Goal: Transaction & Acquisition: Purchase product/service

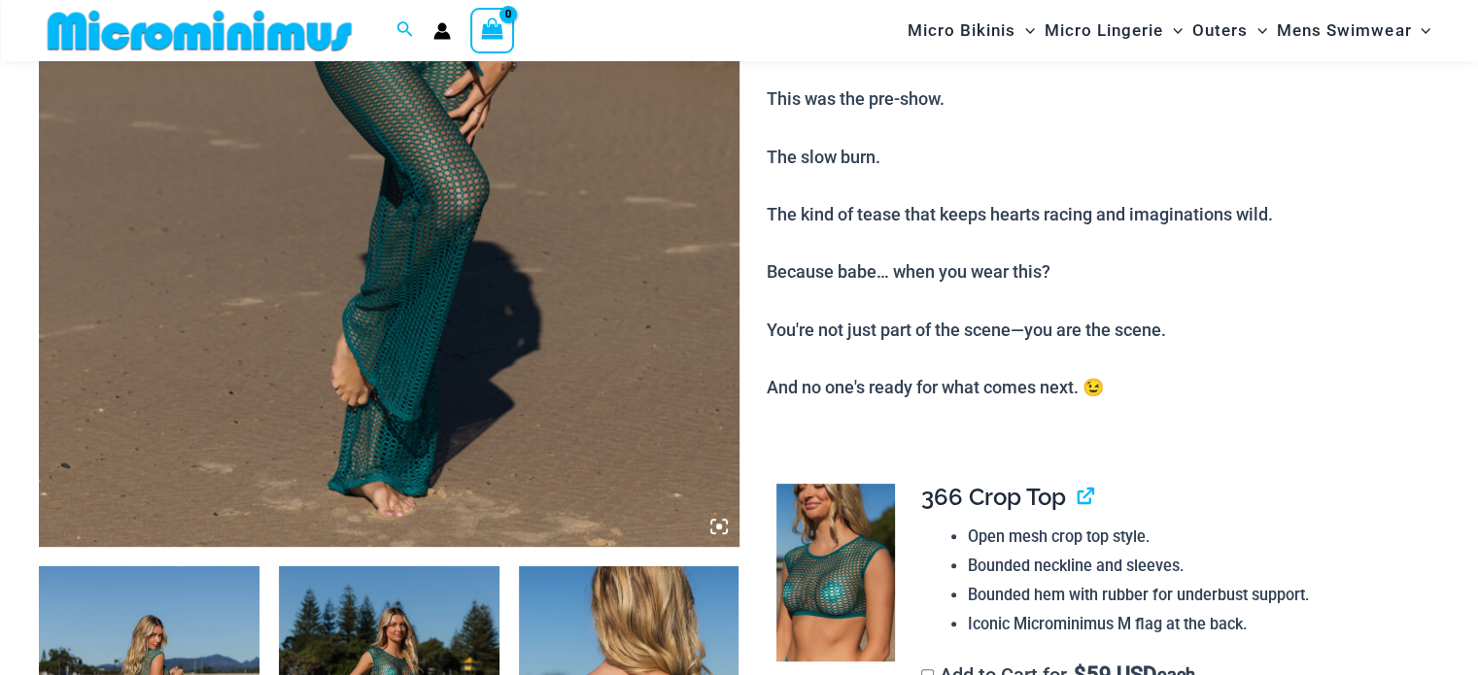
scroll to position [176, 0]
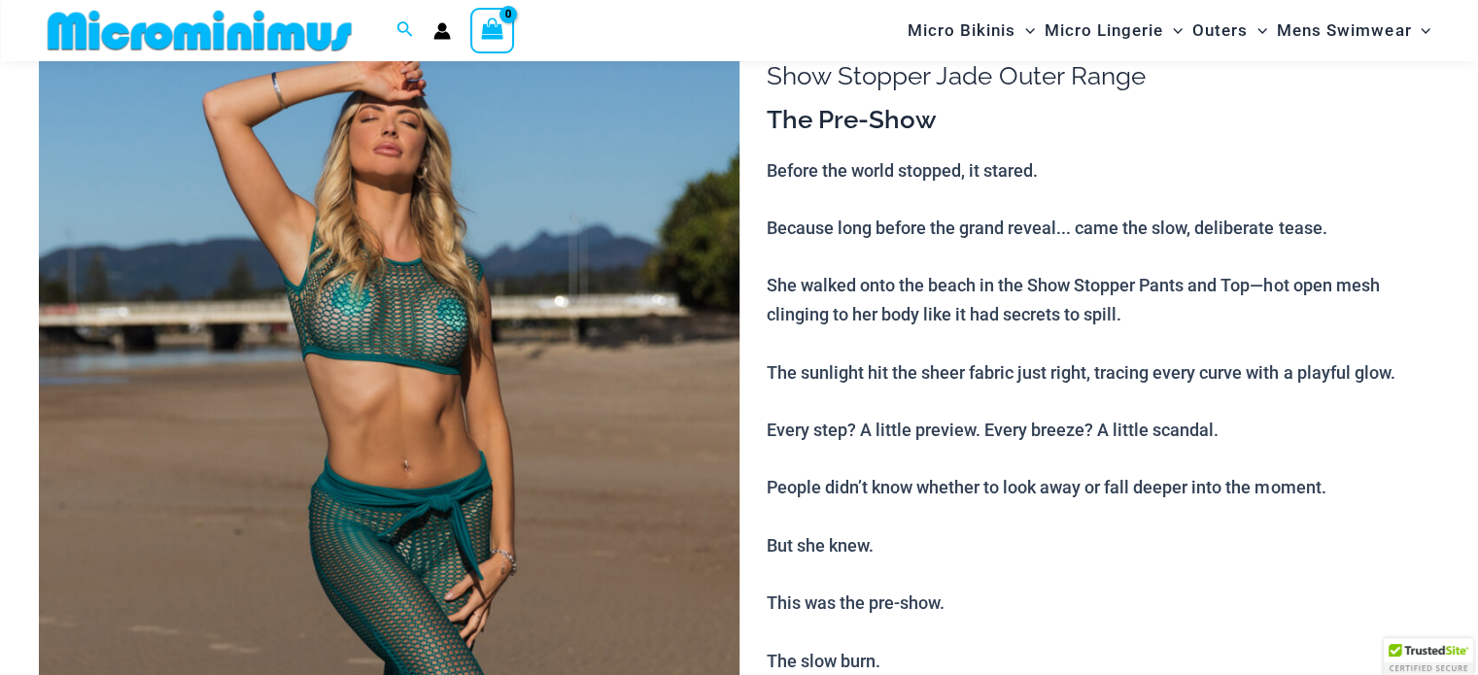
click at [427, 452] on img at bounding box center [389, 526] width 700 height 1050
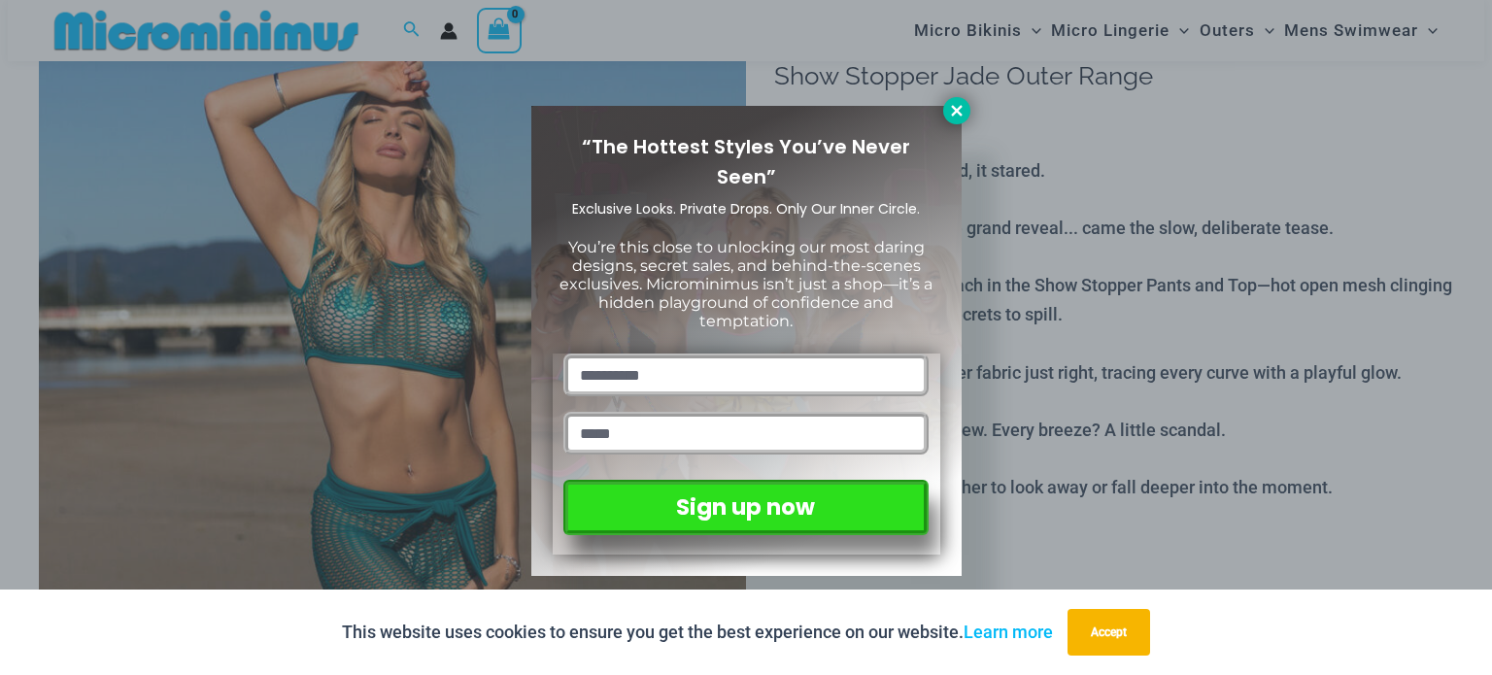
click at [952, 107] on icon at bounding box center [956, 110] width 11 height 11
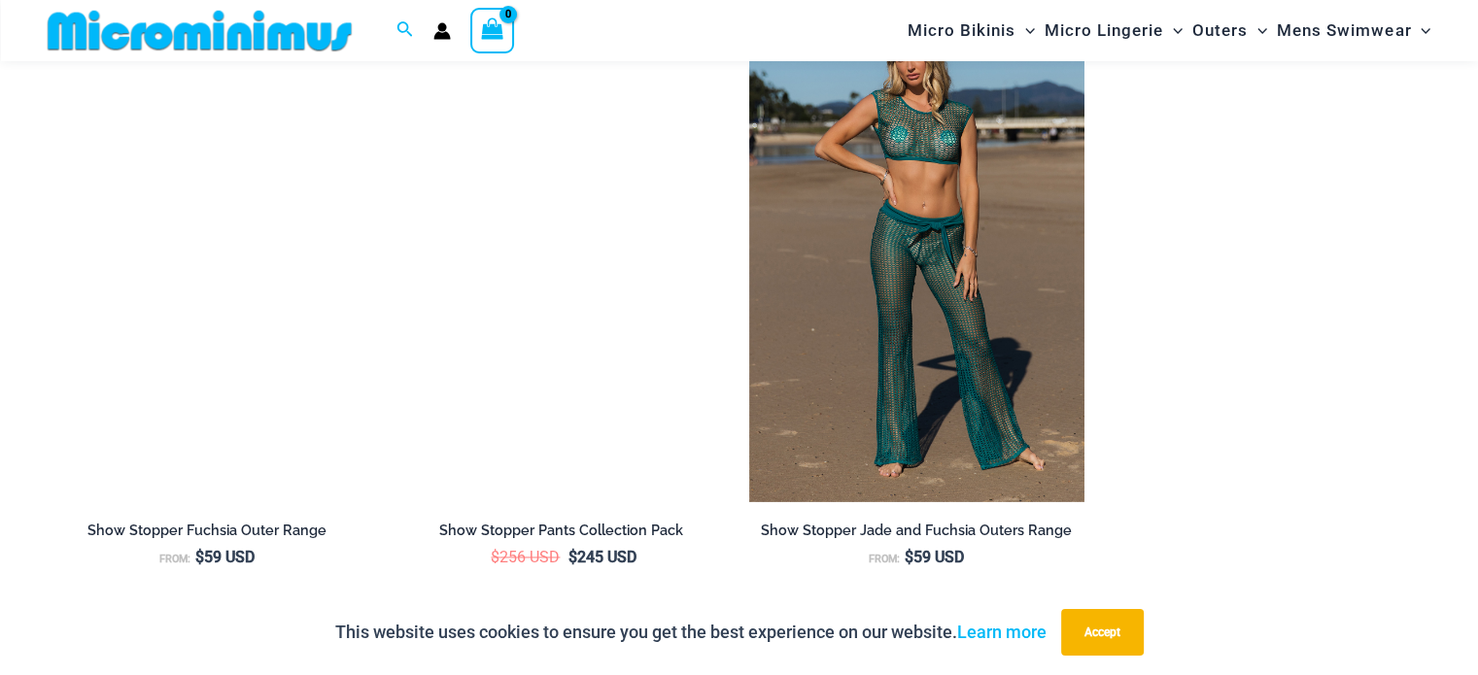
scroll to position [2410, 0]
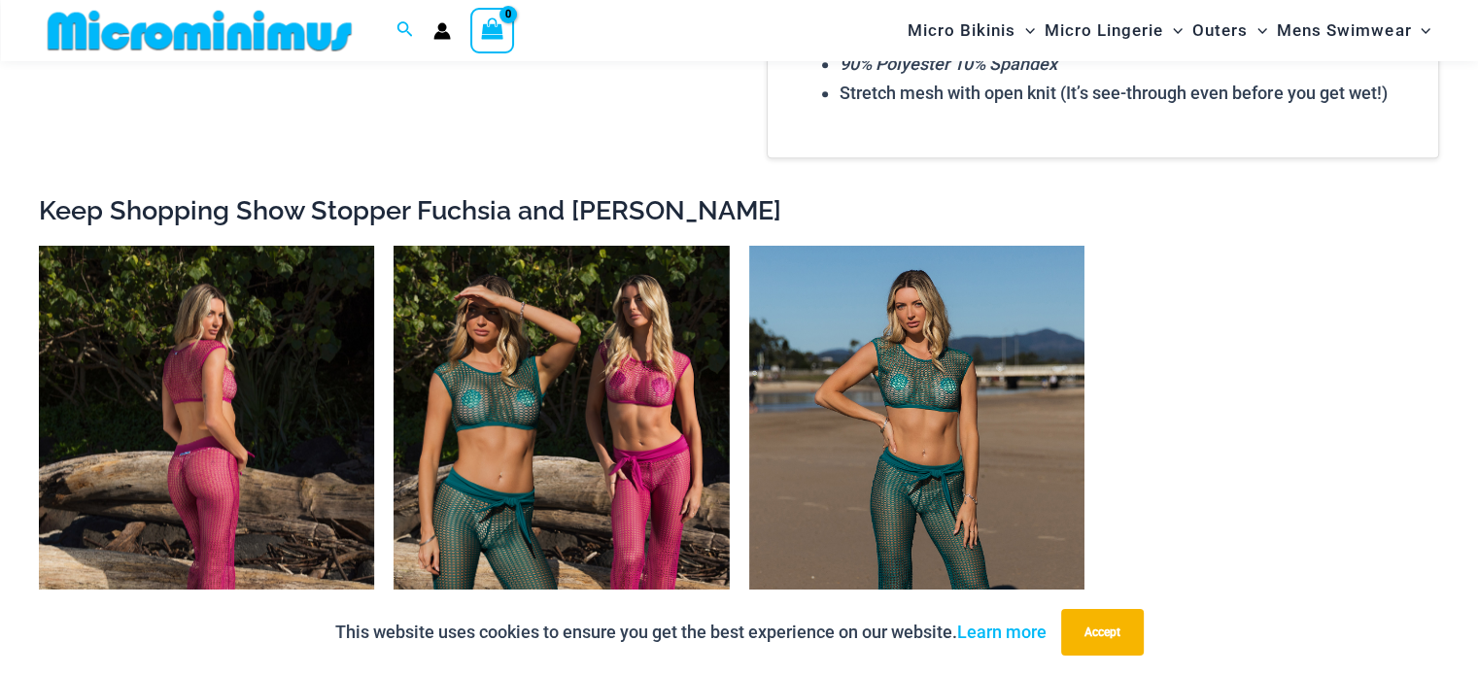
click at [209, 461] on img at bounding box center [206, 497] width 335 height 503
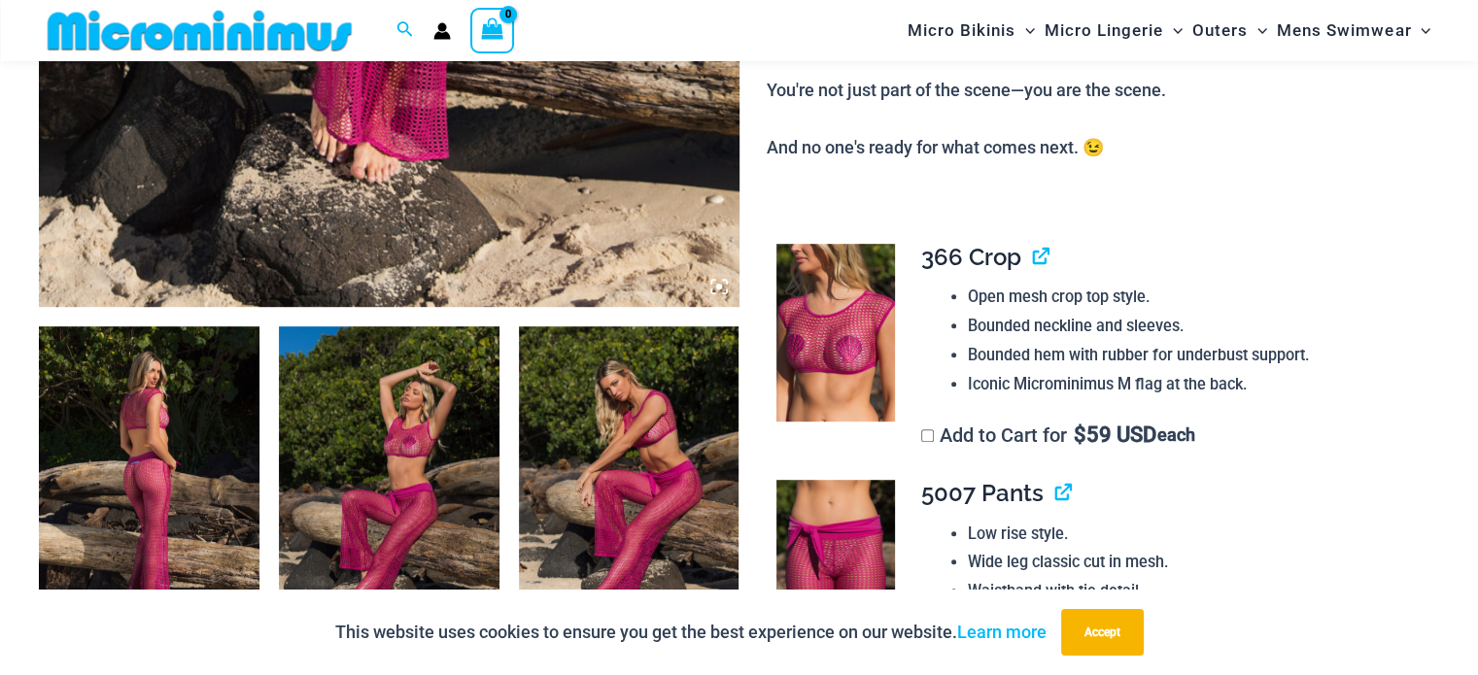
scroll to position [953, 0]
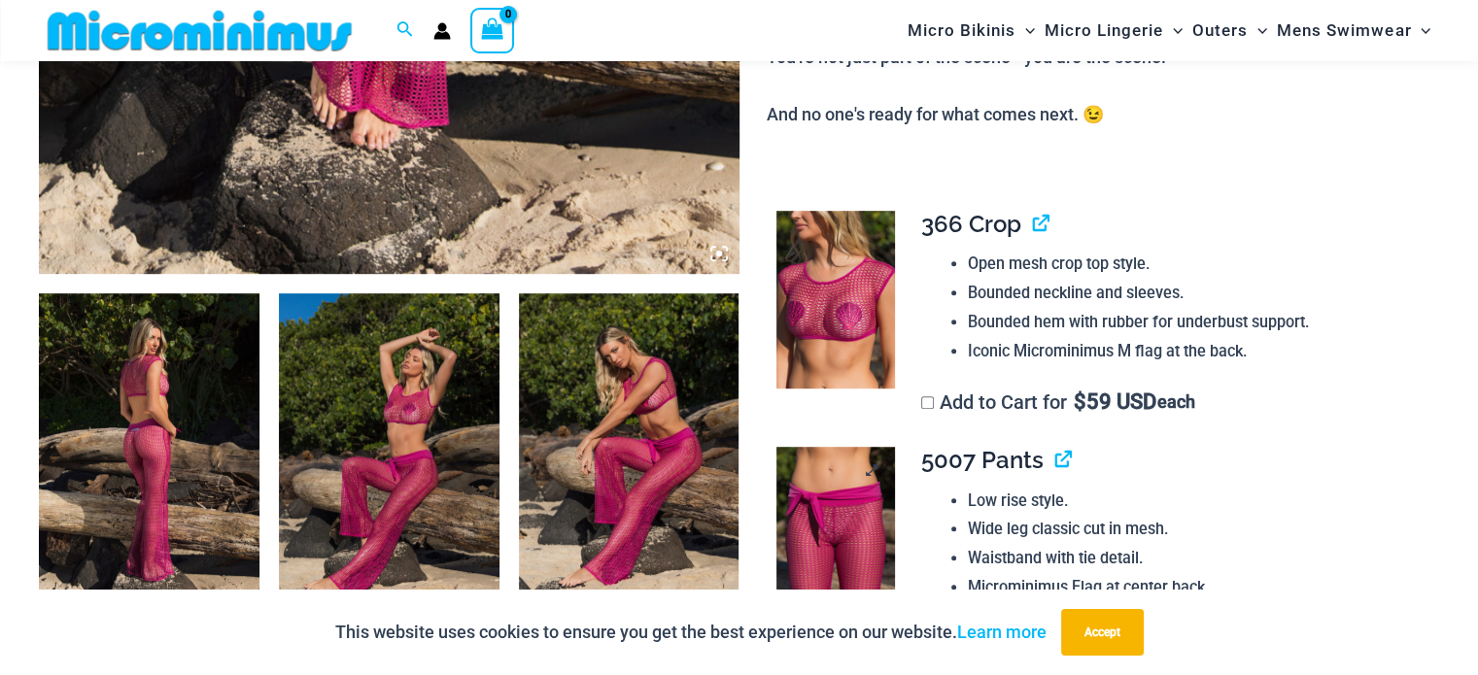
click at [842, 534] on img at bounding box center [835, 536] width 119 height 178
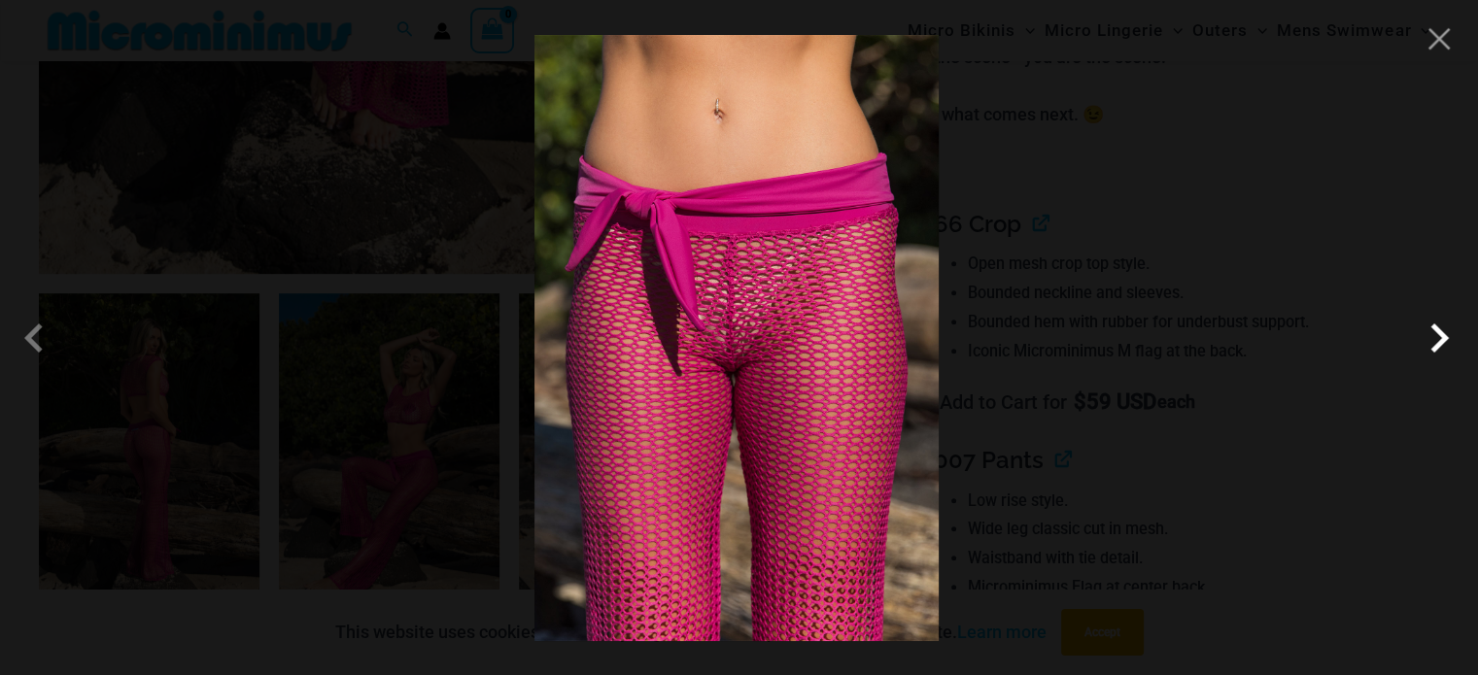
click at [1436, 335] on span at bounding box center [1439, 338] width 58 height 58
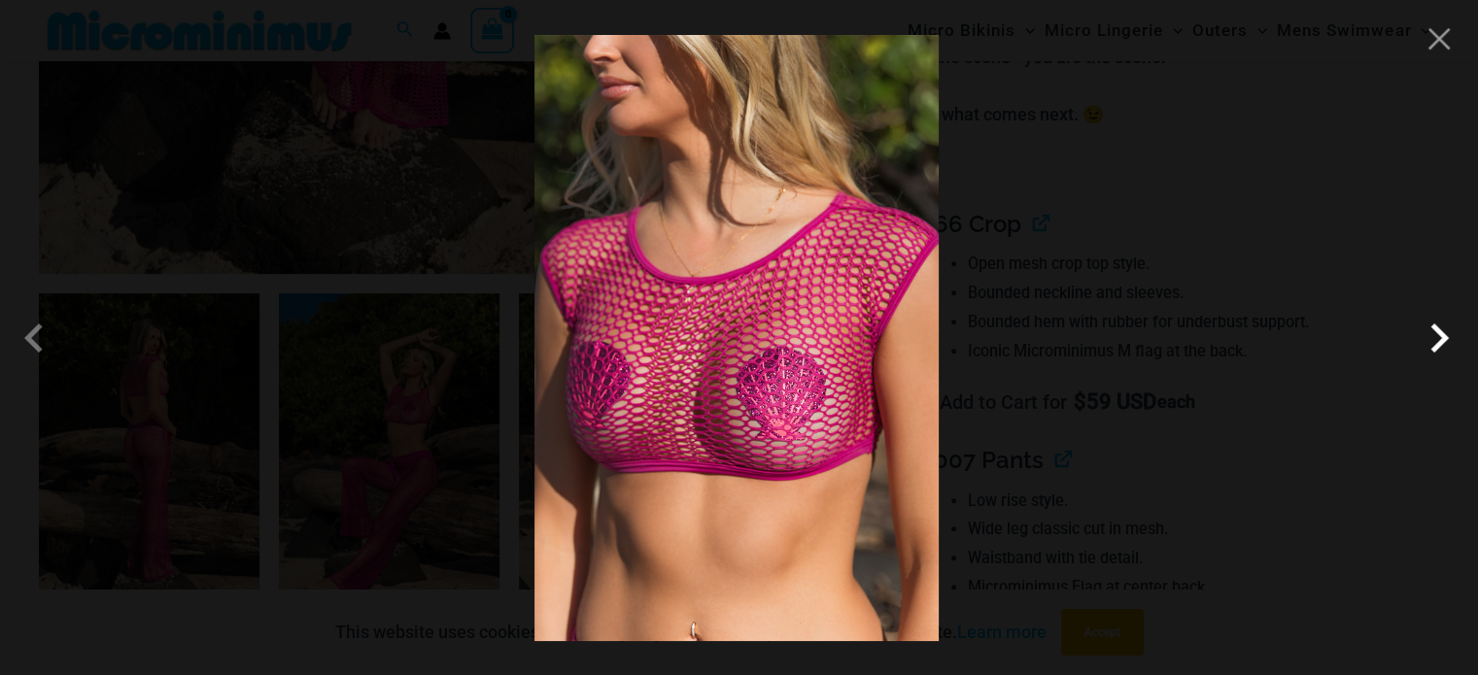
click at [1434, 335] on span at bounding box center [1439, 338] width 58 height 58
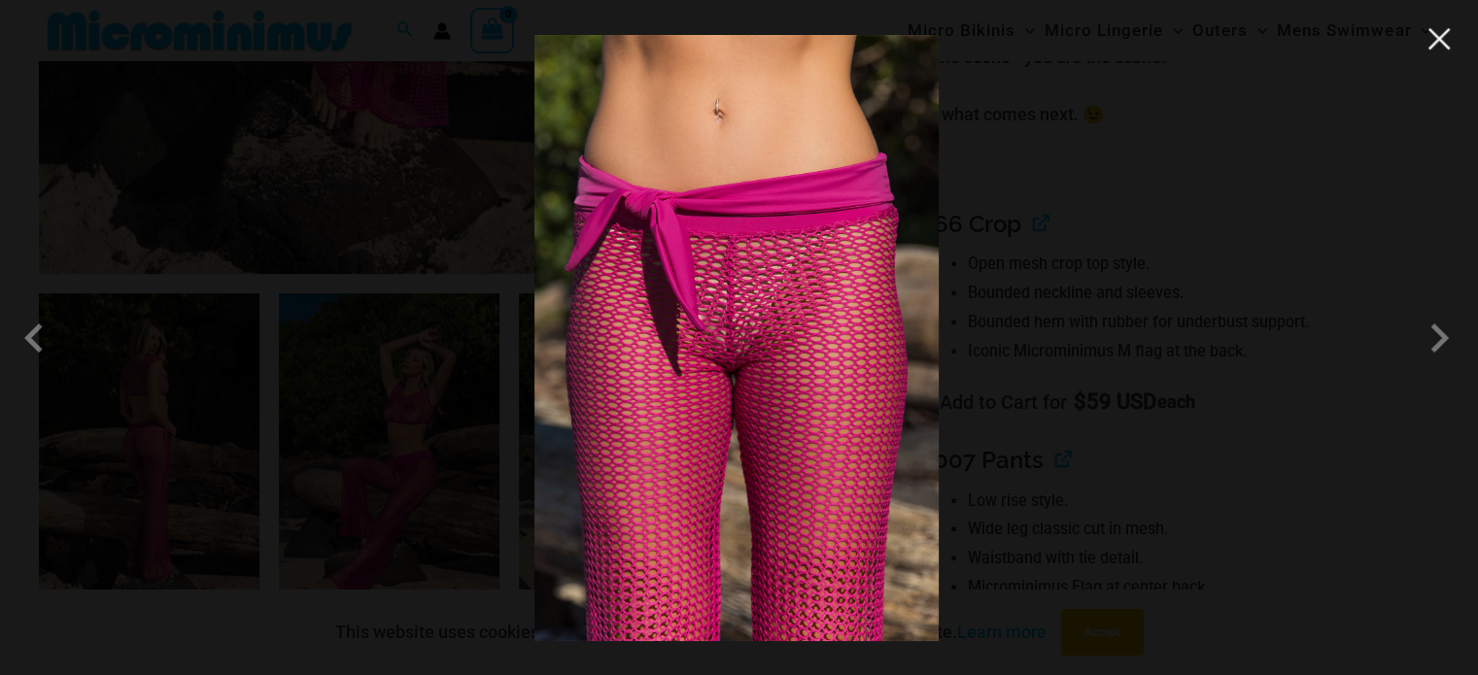
click at [1430, 38] on button "Close" at bounding box center [1438, 38] width 29 height 29
